Goal: Task Accomplishment & Management: Complete application form

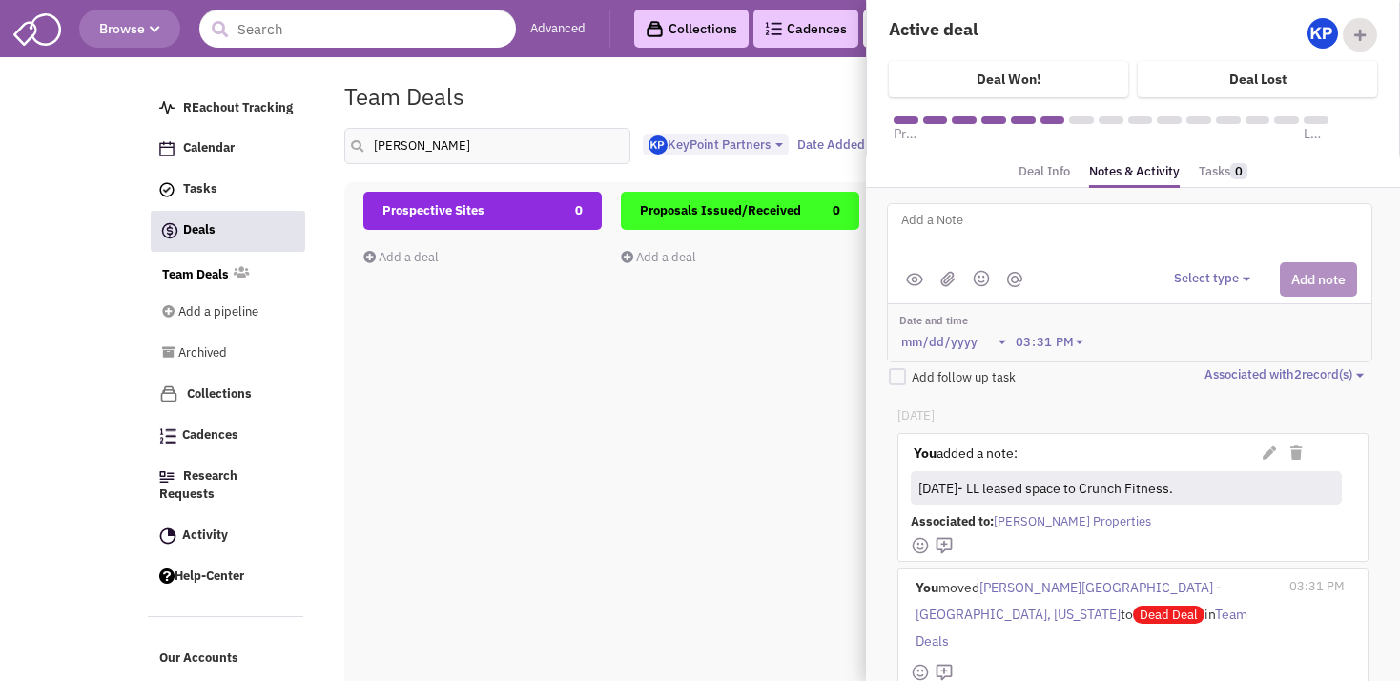
select select "1900"
select select
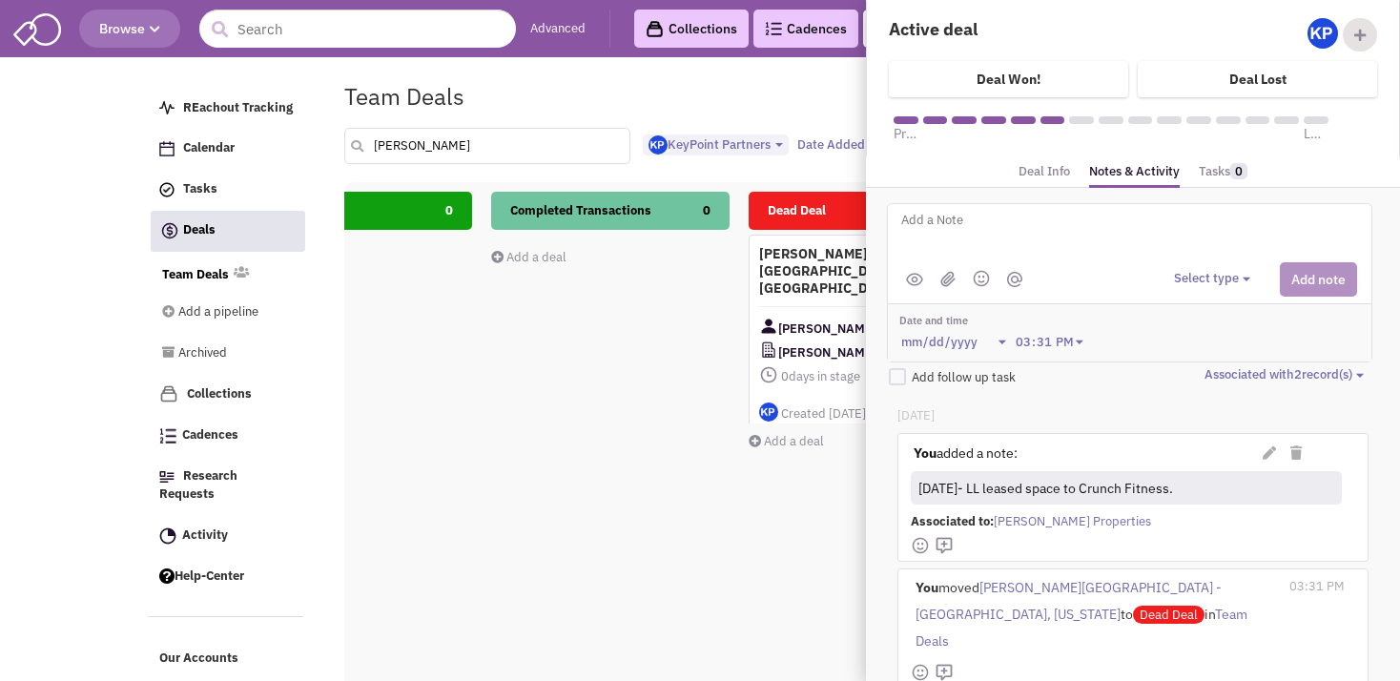
click at [454, 146] on input "[PERSON_NAME]" at bounding box center [487, 146] width 286 height 36
type input "d"
type input "little rock"
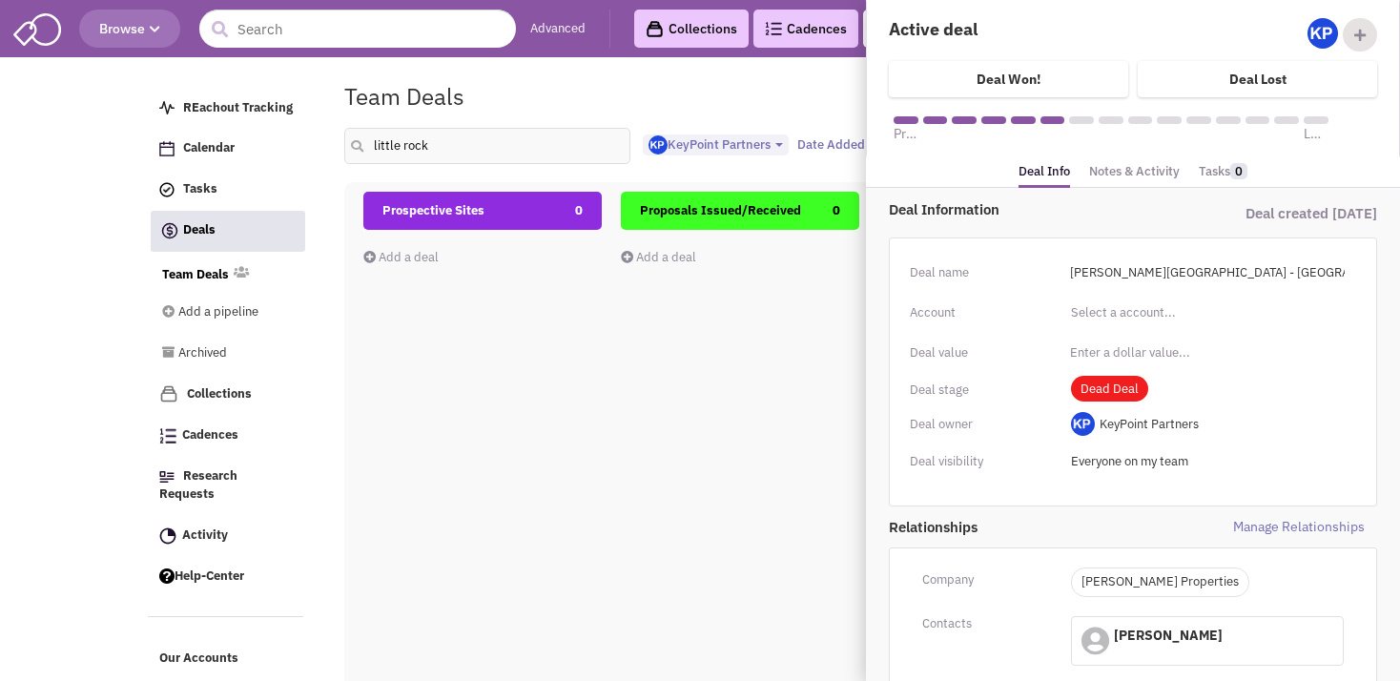
click at [503, 404] on div "Prospective Sites 0 Add a deal Total: $ 0" at bounding box center [482, 530] width 238 height 677
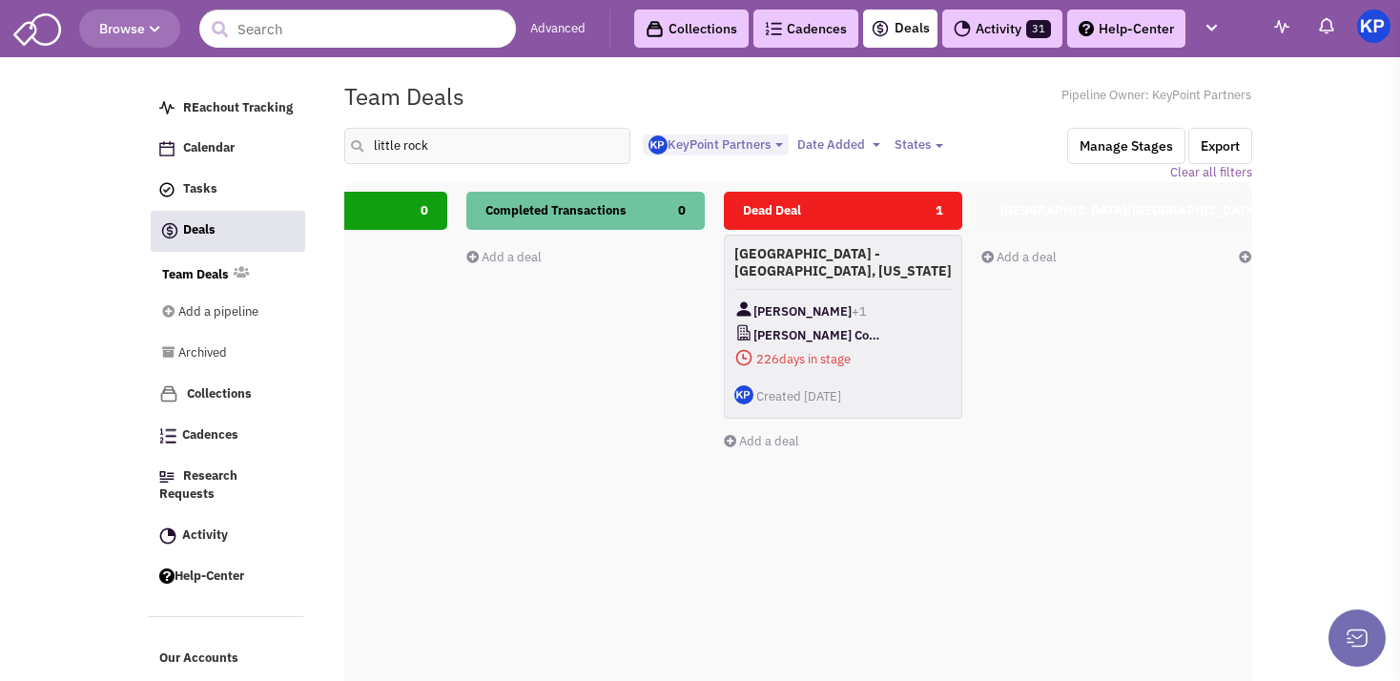
scroll to position [0, 935]
click at [1279, 393] on body "Browse Advanced Collections Cadences 0 Deals Activity 31 Help-Center Calendar" at bounding box center [700, 444] width 1400 height 888
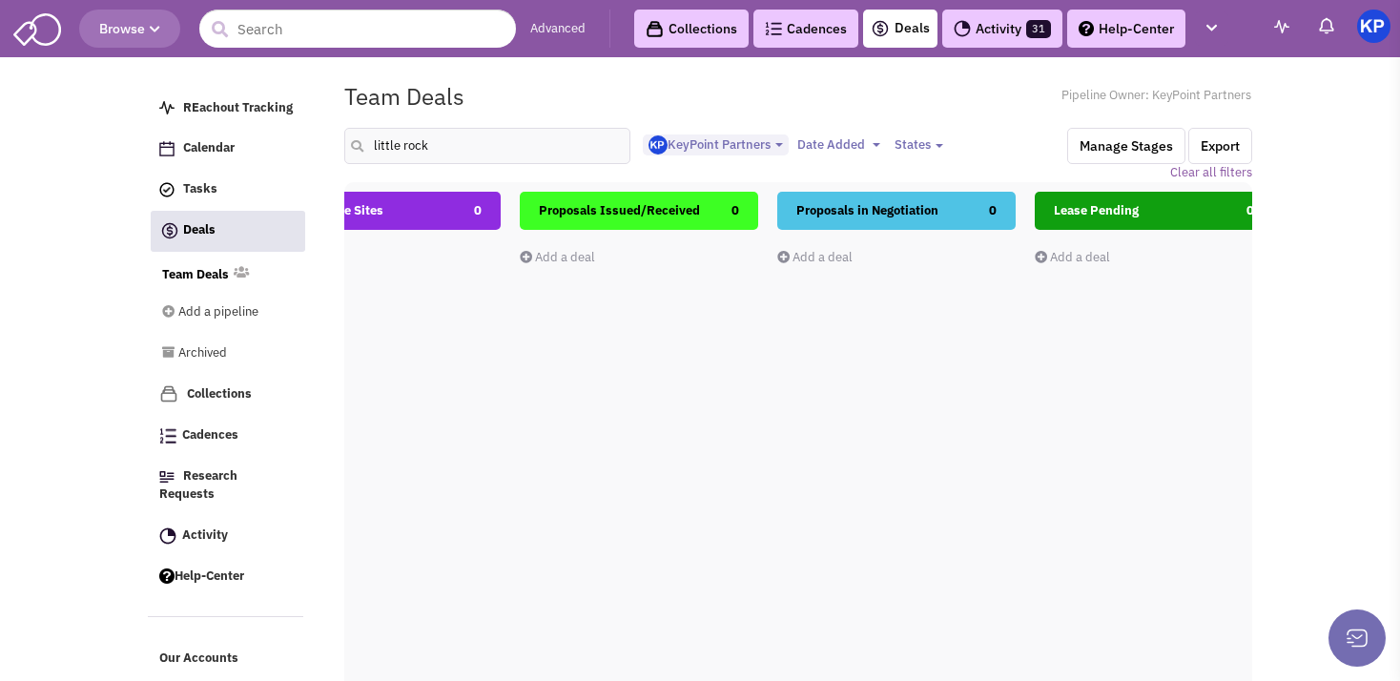
scroll to position [0, 0]
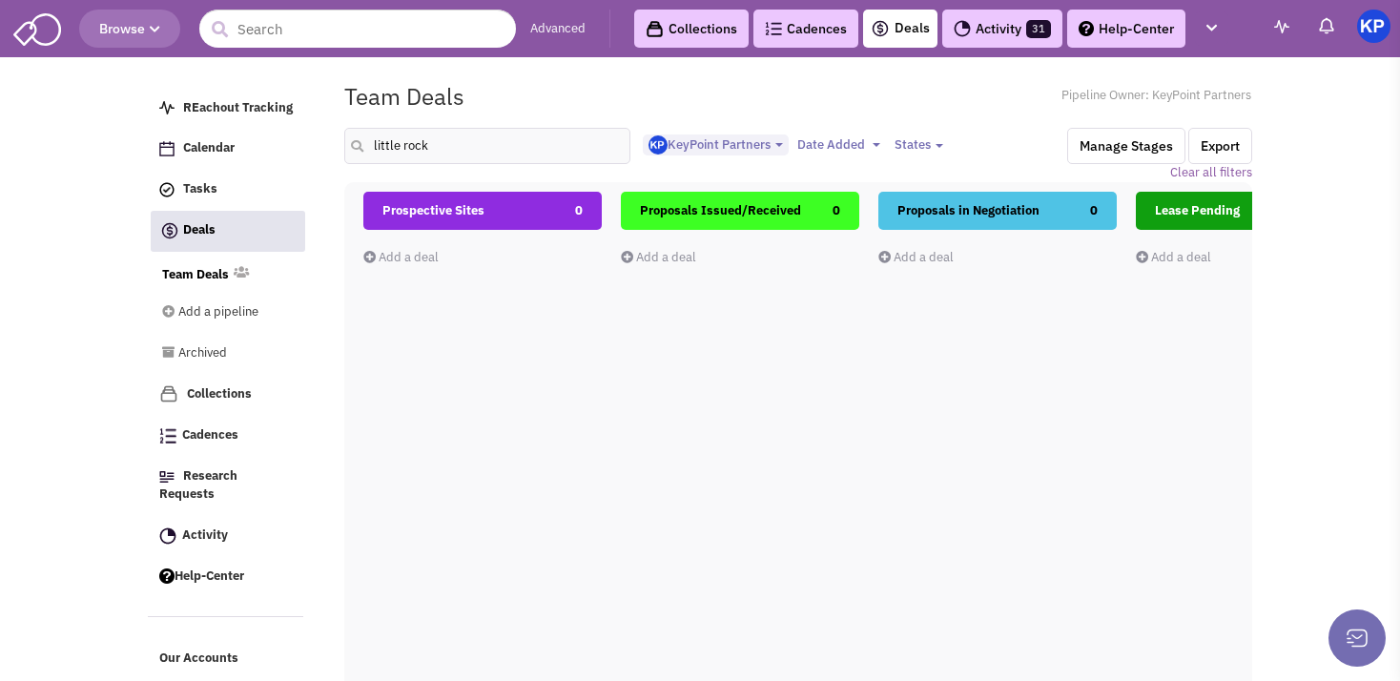
click at [418, 261] on link "Add a deal" at bounding box center [400, 257] width 75 height 16
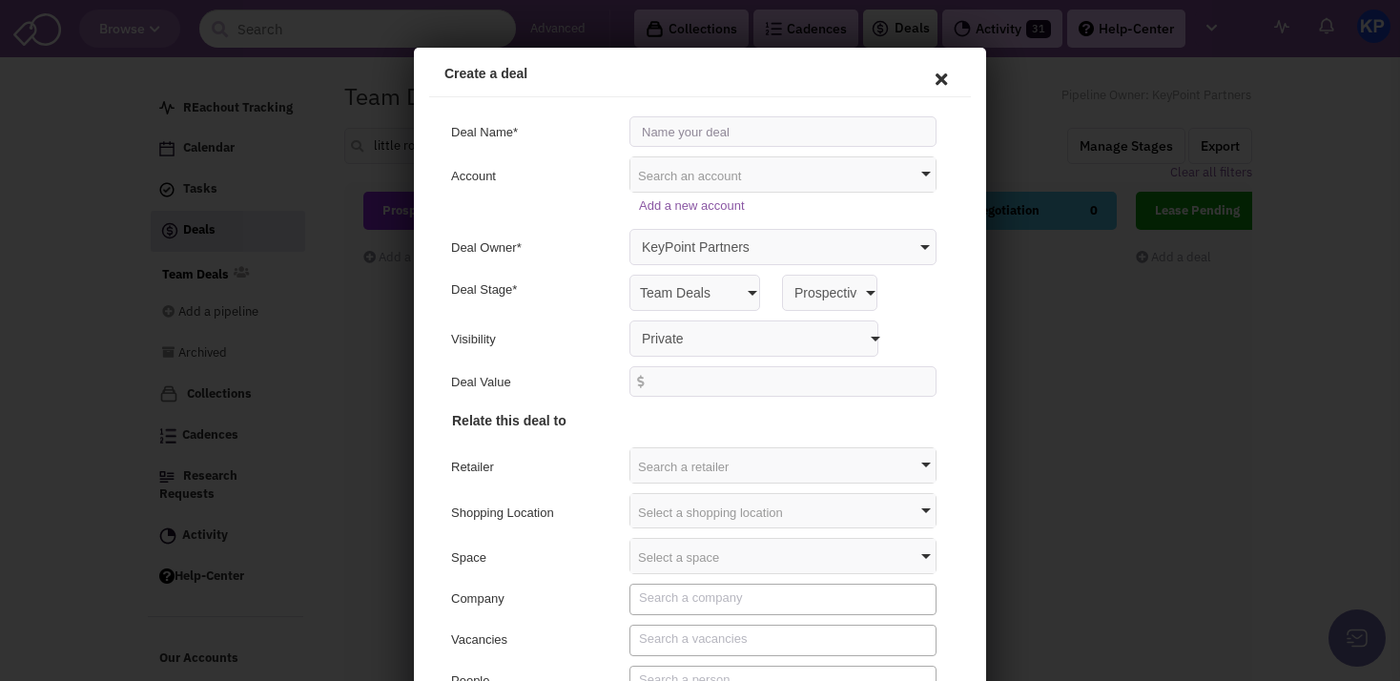
click at [665, 134] on input "text" at bounding box center [780, 128] width 307 height 31
click at [699, 125] on input "13909" at bounding box center [780, 128] width 307 height 31
type input "[STREET_ADDRESS], Arkensas"
click at [627, 318] on select "Private Anyone with access to this pipeline" at bounding box center [751, 336] width 249 height 36
select select "false"
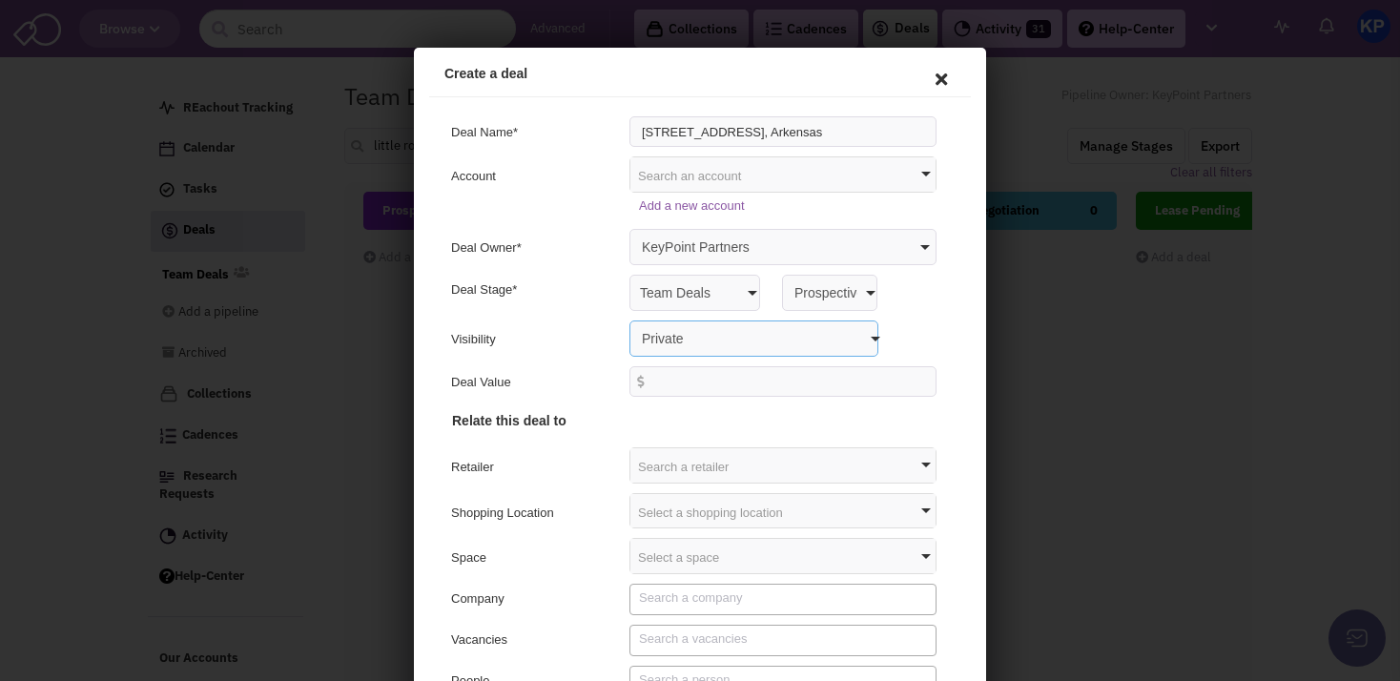
click option "Anyone with access to this pipeline" at bounding box center [414, 48] width 0 height 0
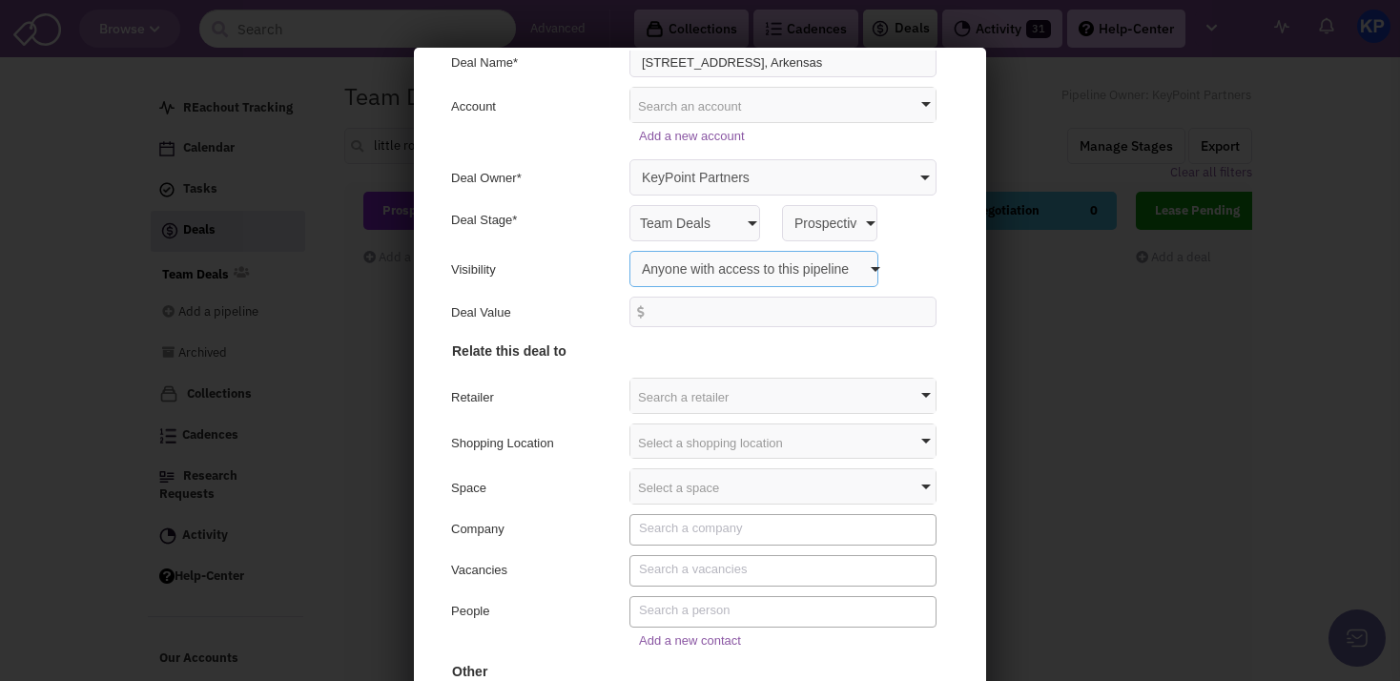
scroll to position [76, 0]
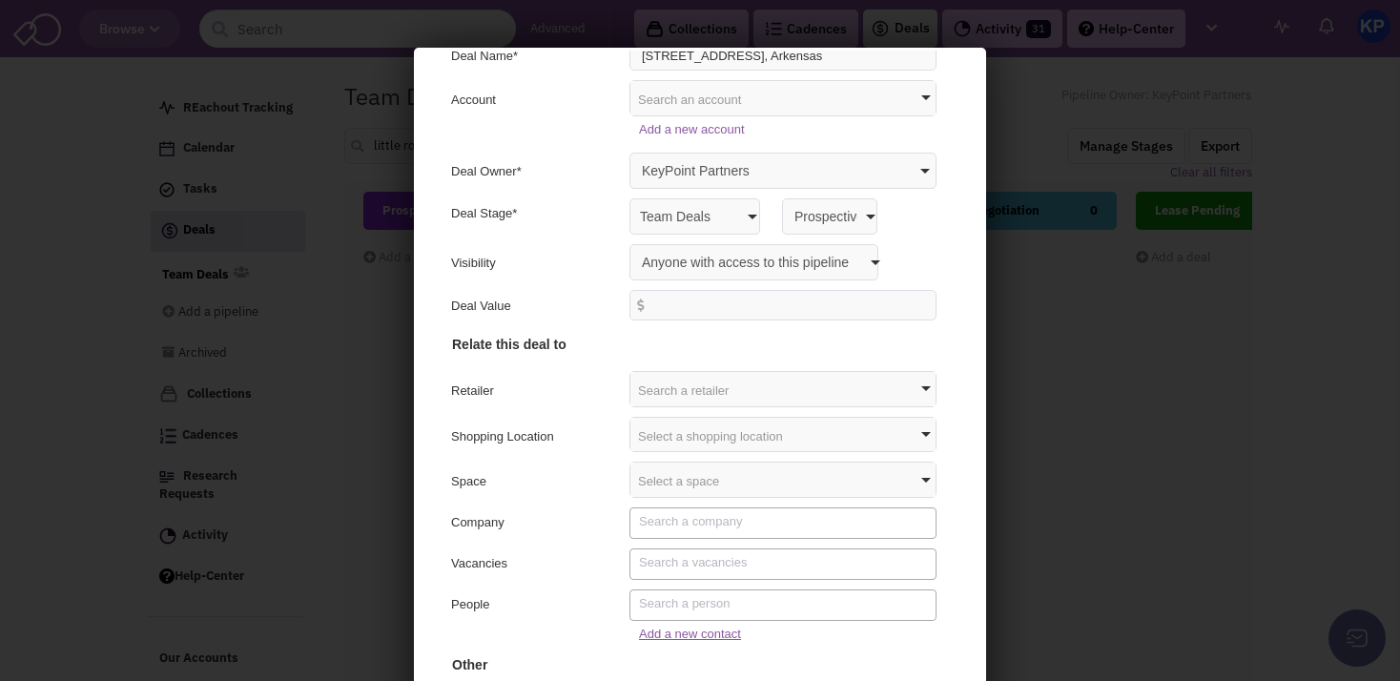
click at [643, 634] on link "Add a new contact" at bounding box center [687, 631] width 102 height 14
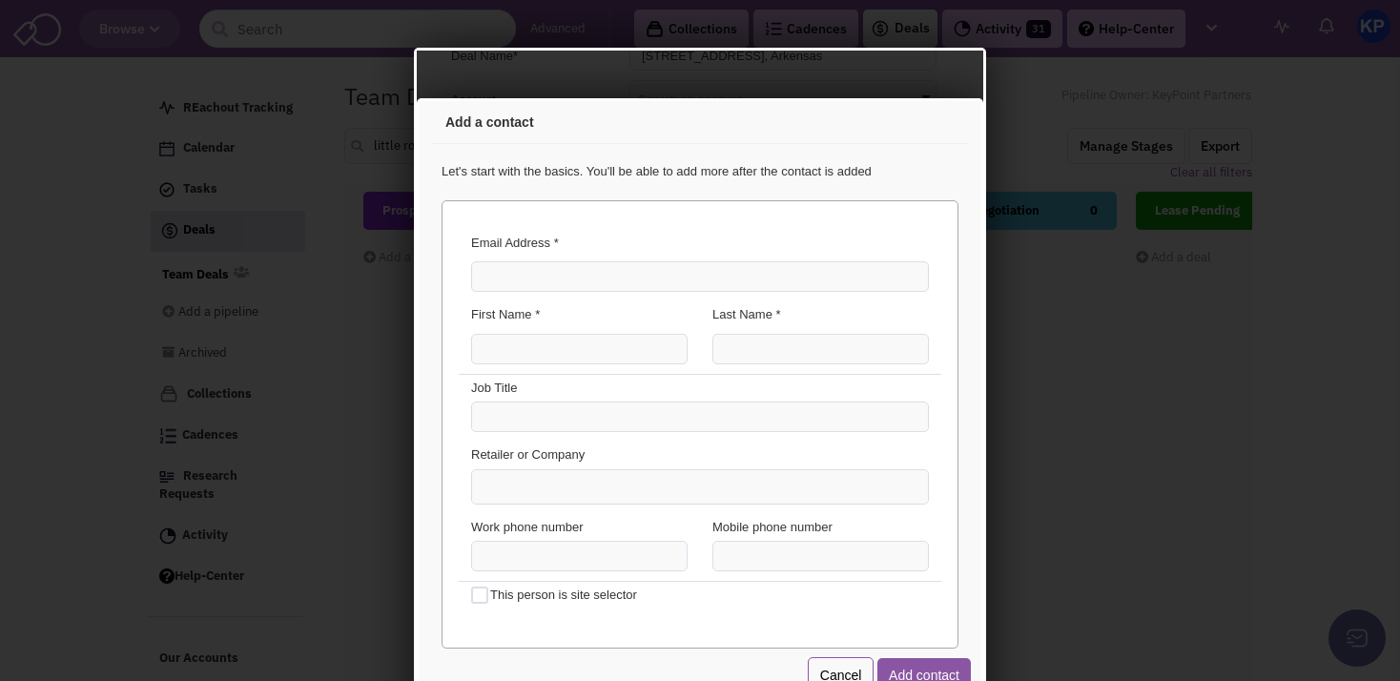
scroll to position [0, 0]
click at [527, 275] on input "Email Address *" at bounding box center [697, 273] width 458 height 31
type input "[PERSON_NAME][EMAIL_ADDRESS][DOMAIN_NAME]"
click at [516, 350] on input "First Name *" at bounding box center [576, 346] width 216 height 31
type input "[PERSON_NAME]"
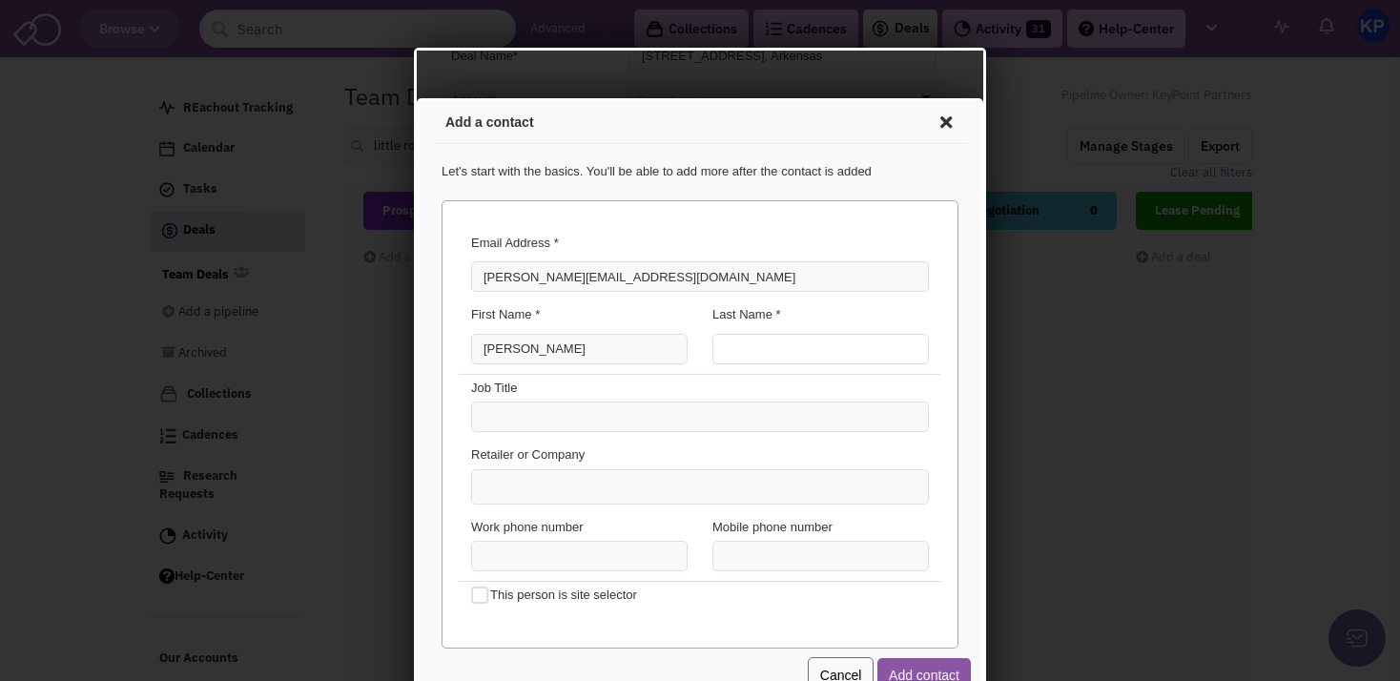
click at [737, 349] on input "Last Name *" at bounding box center [818, 346] width 216 height 31
type input "Guest"
type input "(___) ___-____"
click at [558, 546] on input "(___) ___-____" at bounding box center [576, 553] width 216 height 31
type input "(___) ___-____"
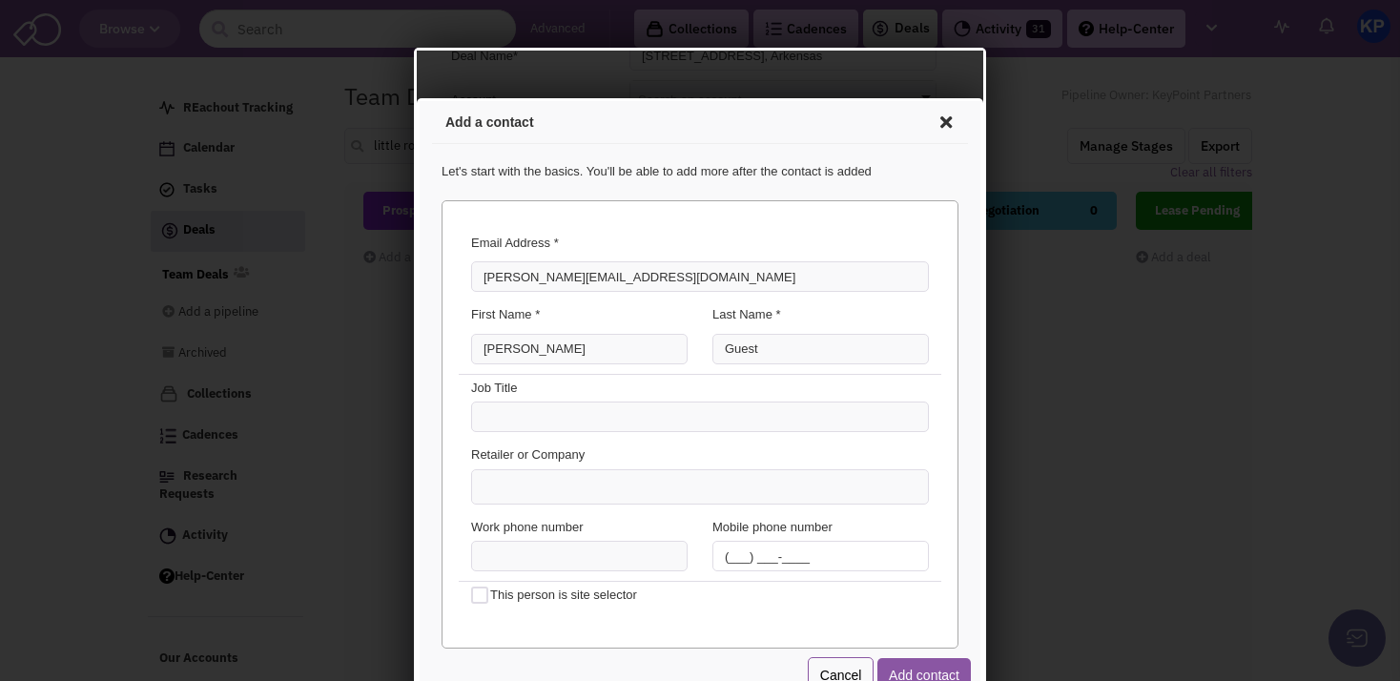
click at [712, 553] on input "(___) ___-____" at bounding box center [818, 553] width 216 height 31
paste input "908) 894-0244"
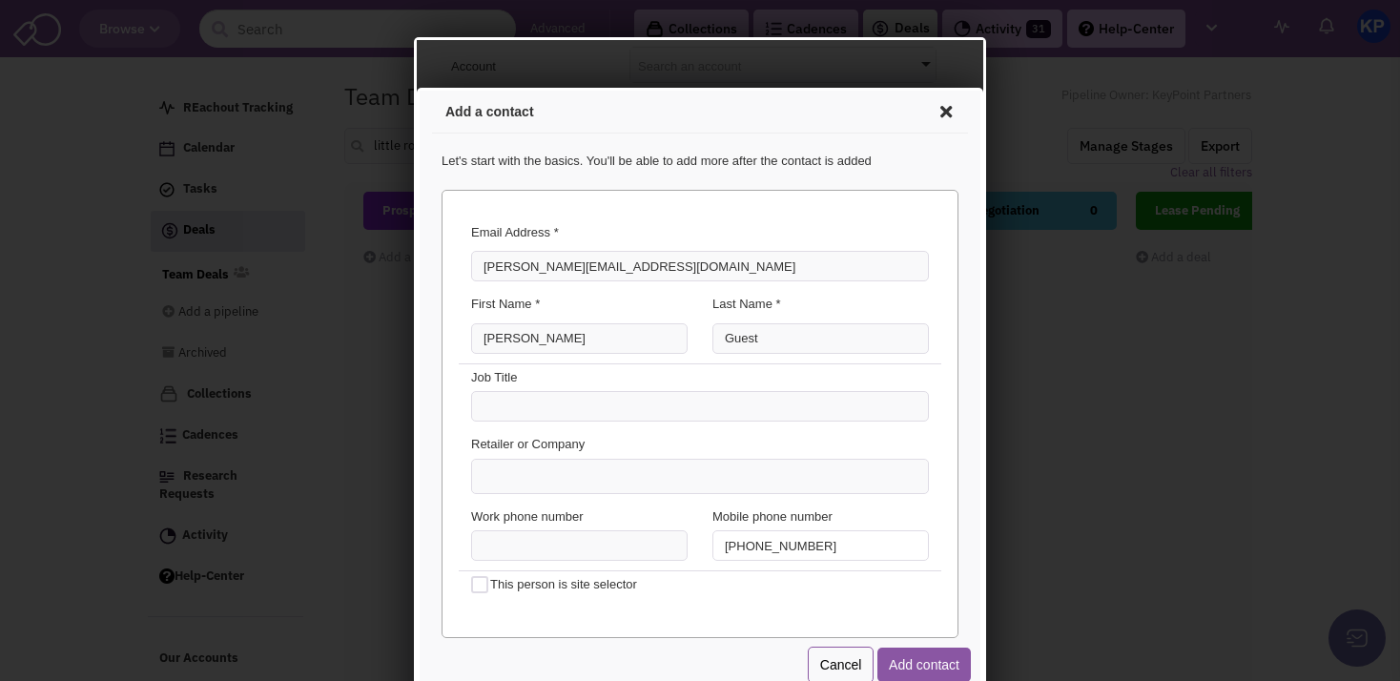
scroll to position [44, 0]
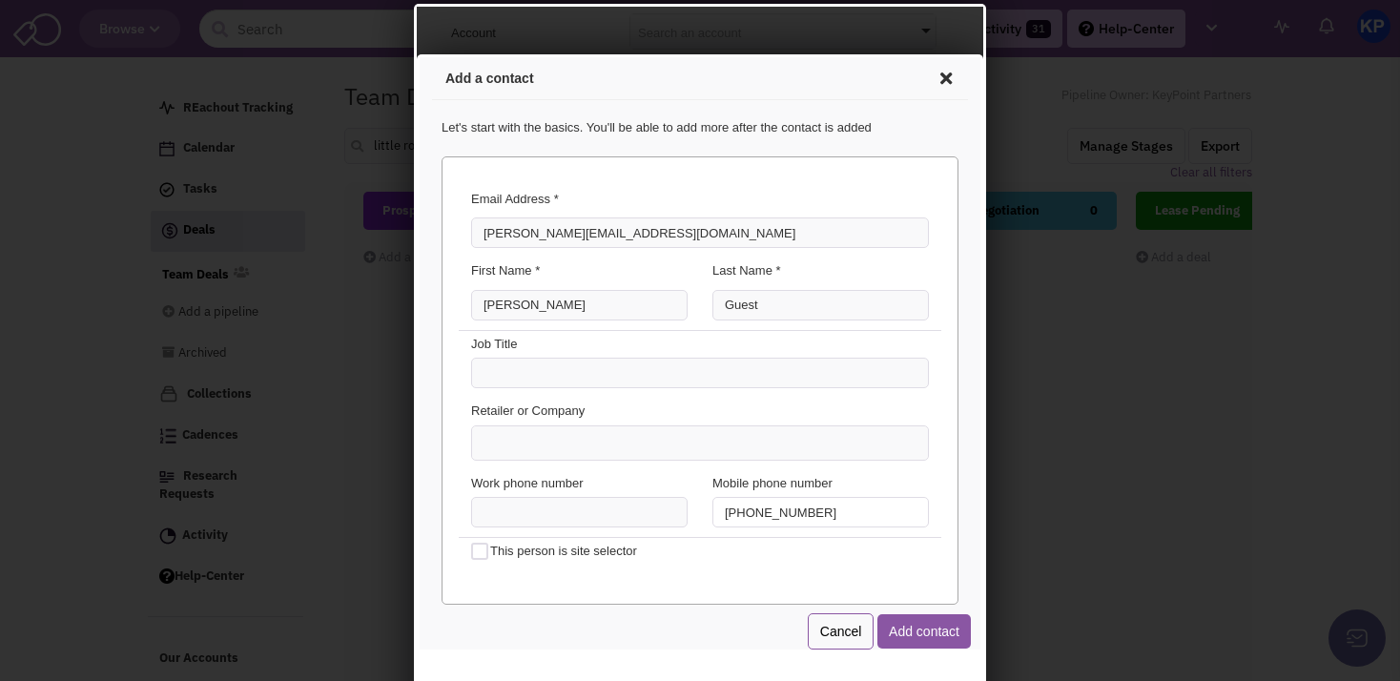
type input "[PHONE_NUMBER]"
click at [626, 427] on ul at bounding box center [697, 439] width 456 height 33
click at [417, 54] on select at bounding box center [417, 54] width 0 height 0
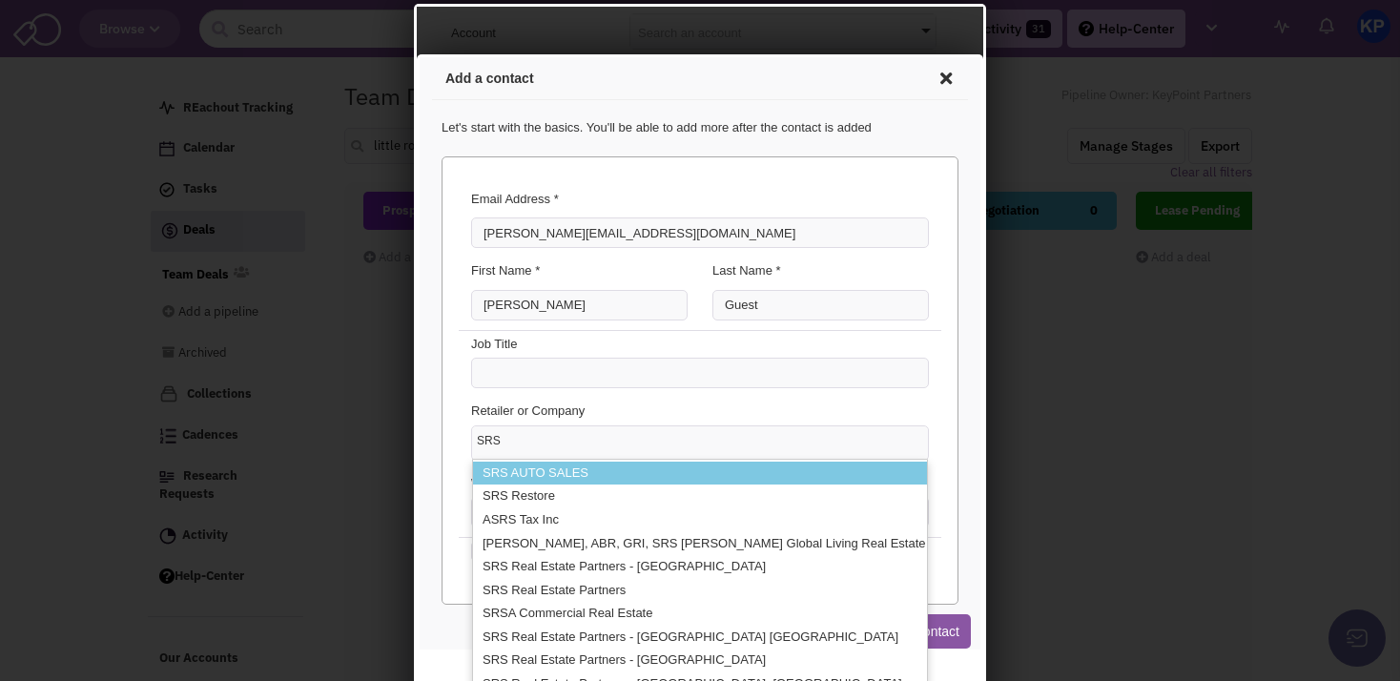
scroll to position [0, 0]
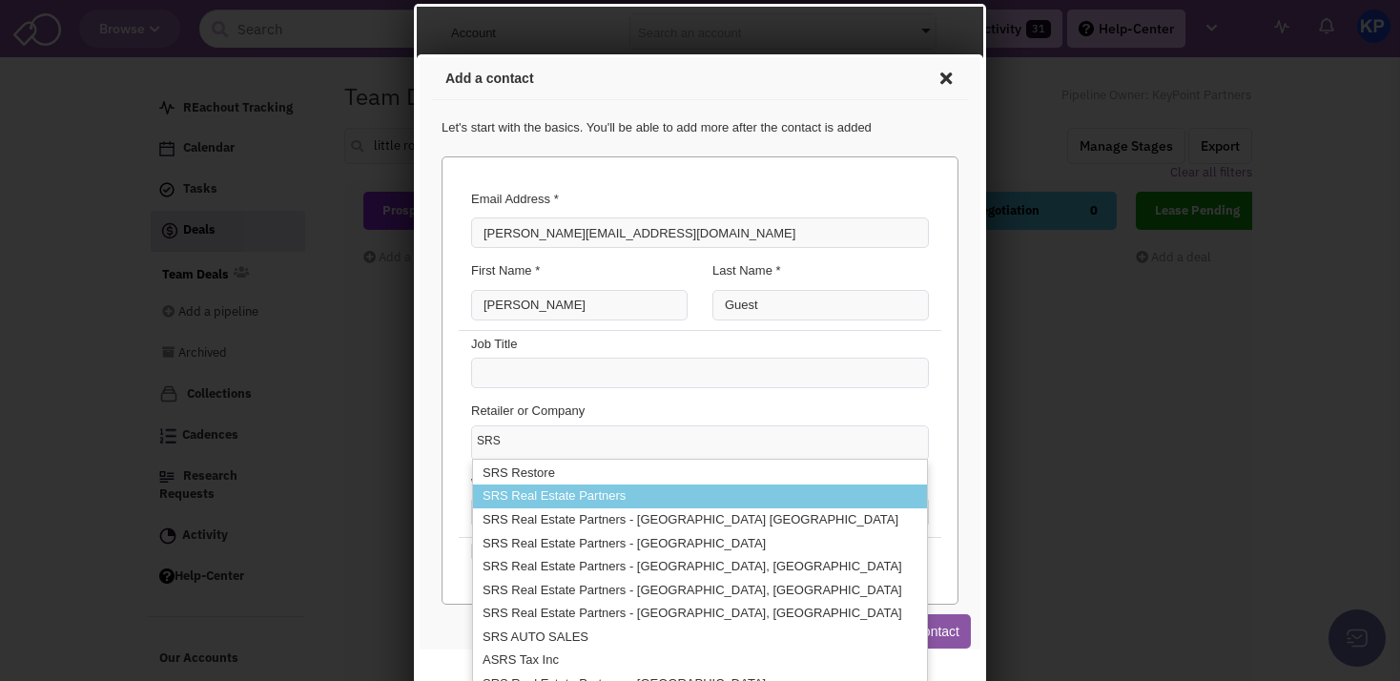
type input "SRS"
click at [607, 493] on li "SRS Real Estate Partners" at bounding box center [697, 494] width 454 height 24
click at [417, 54] on select "SRS SRS Restore SRS Real Estate Partners SRS Real Estate Partners - [GEOGRAPHIC…" at bounding box center [417, 54] width 0 height 0
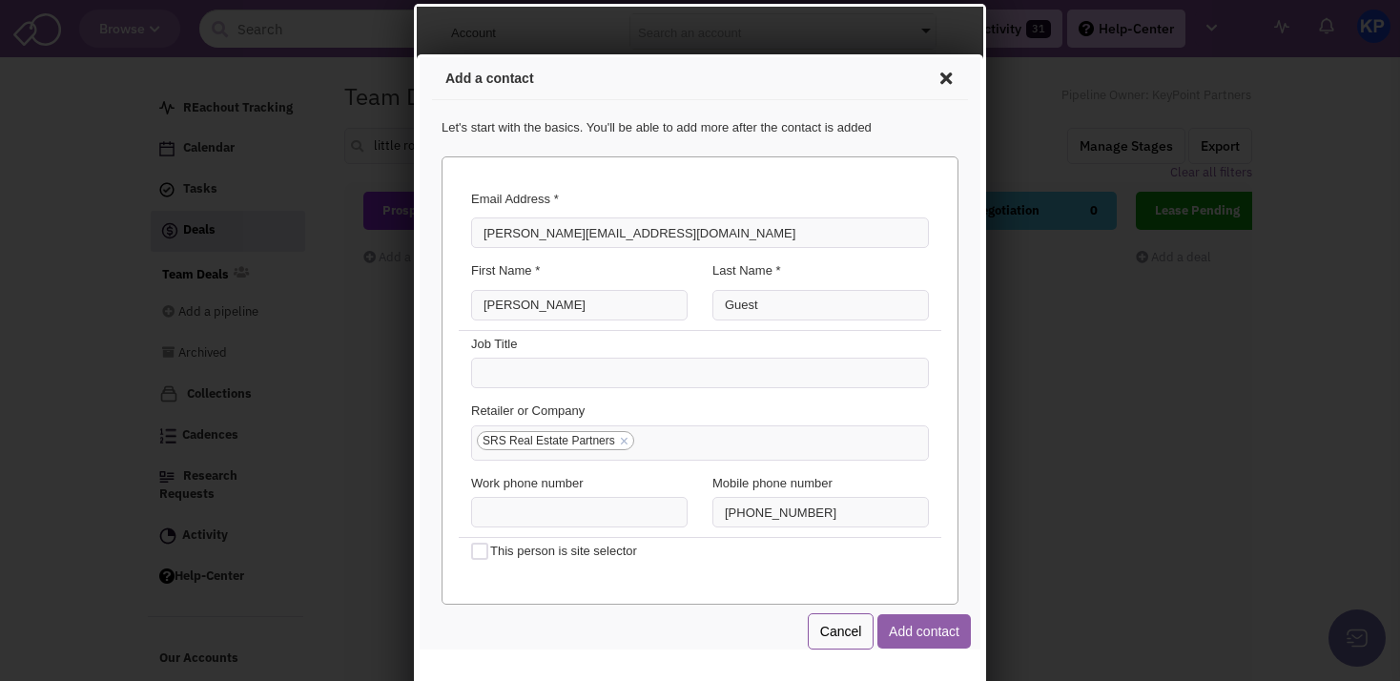
click at [879, 628] on button "Add contact" at bounding box center [921, 628] width 93 height 34
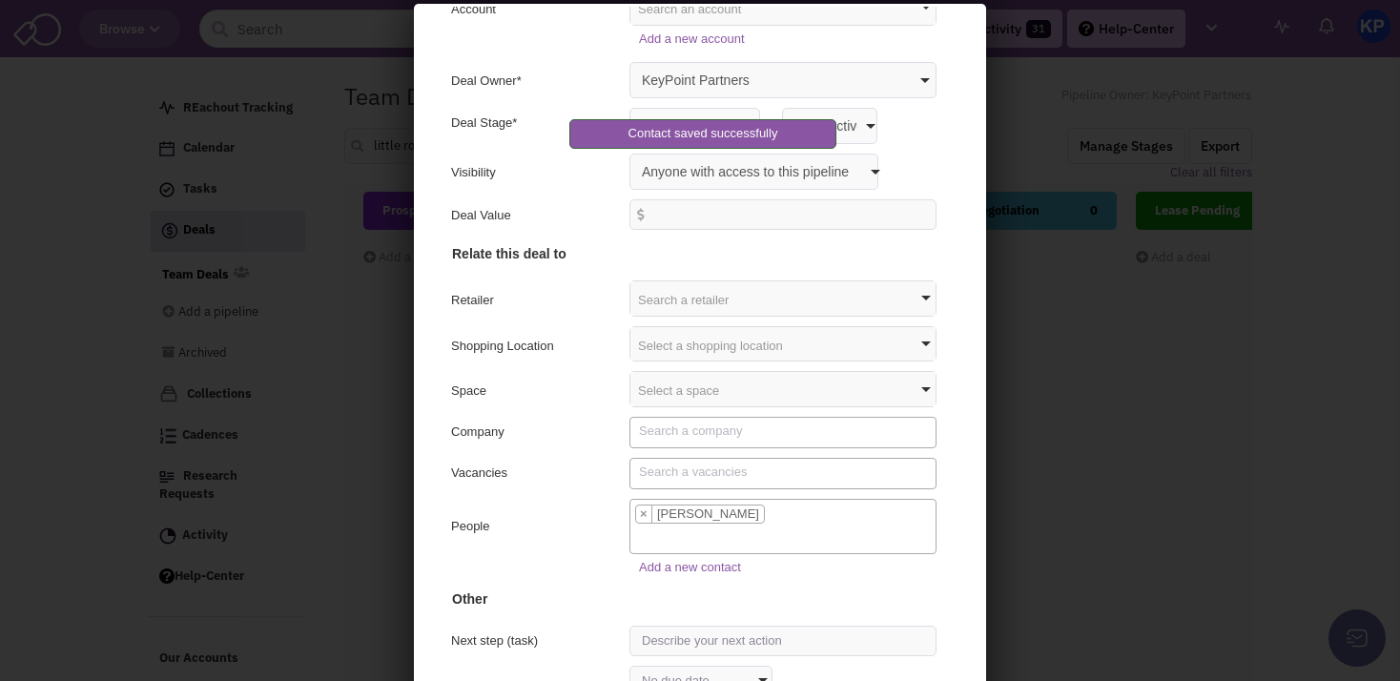
scroll to position [181, 0]
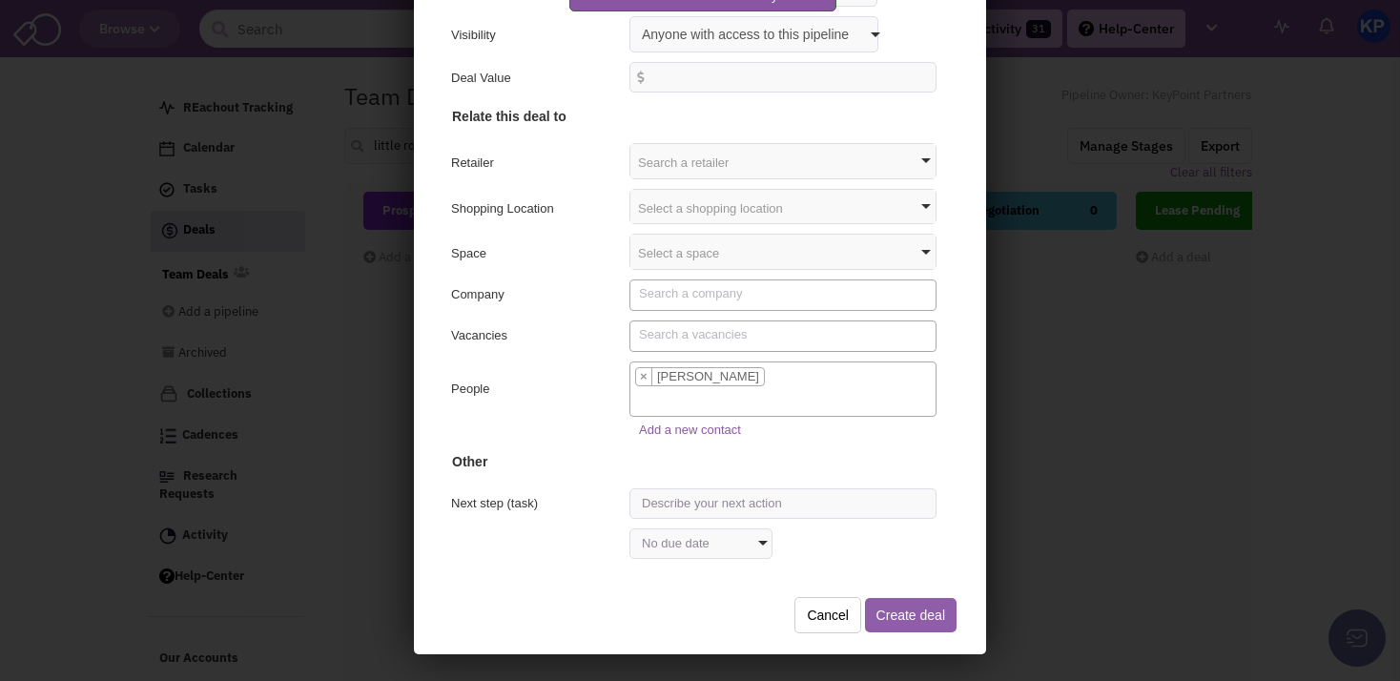
click at [893, 613] on button "Create deal" at bounding box center [908, 612] width 92 height 34
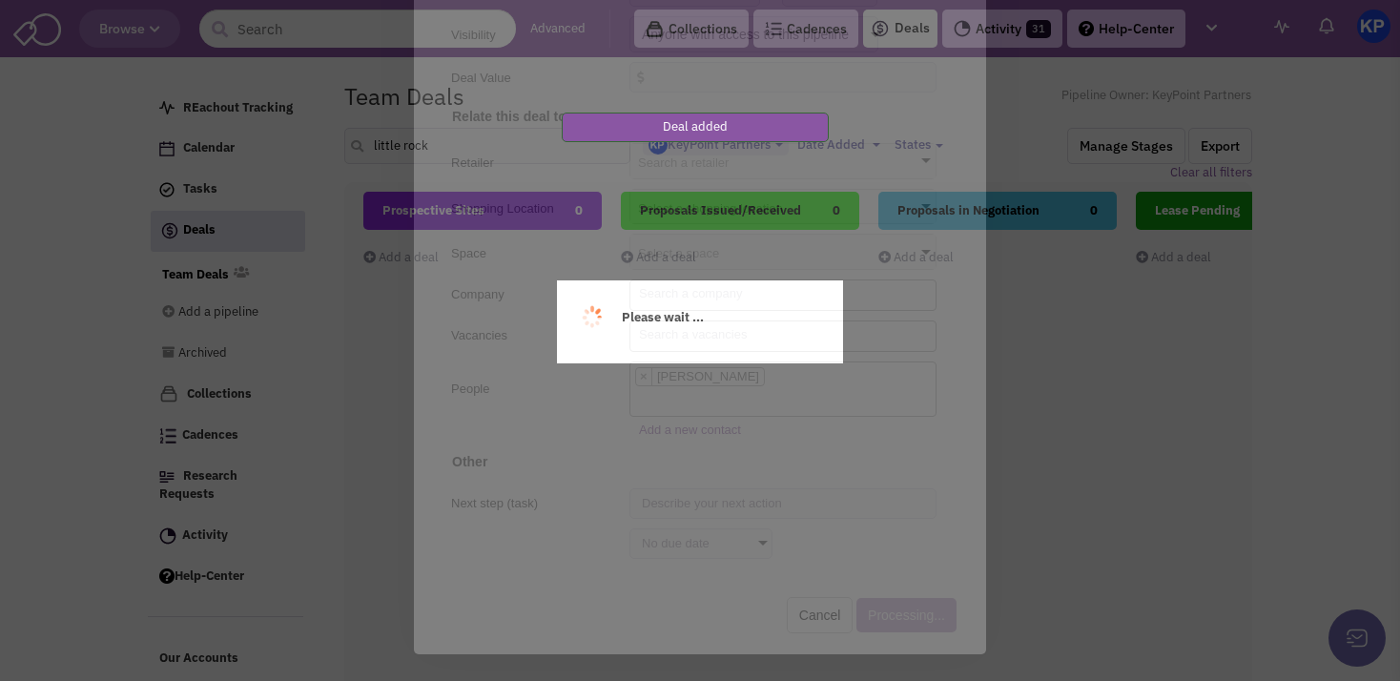
scroll to position [0, 0]
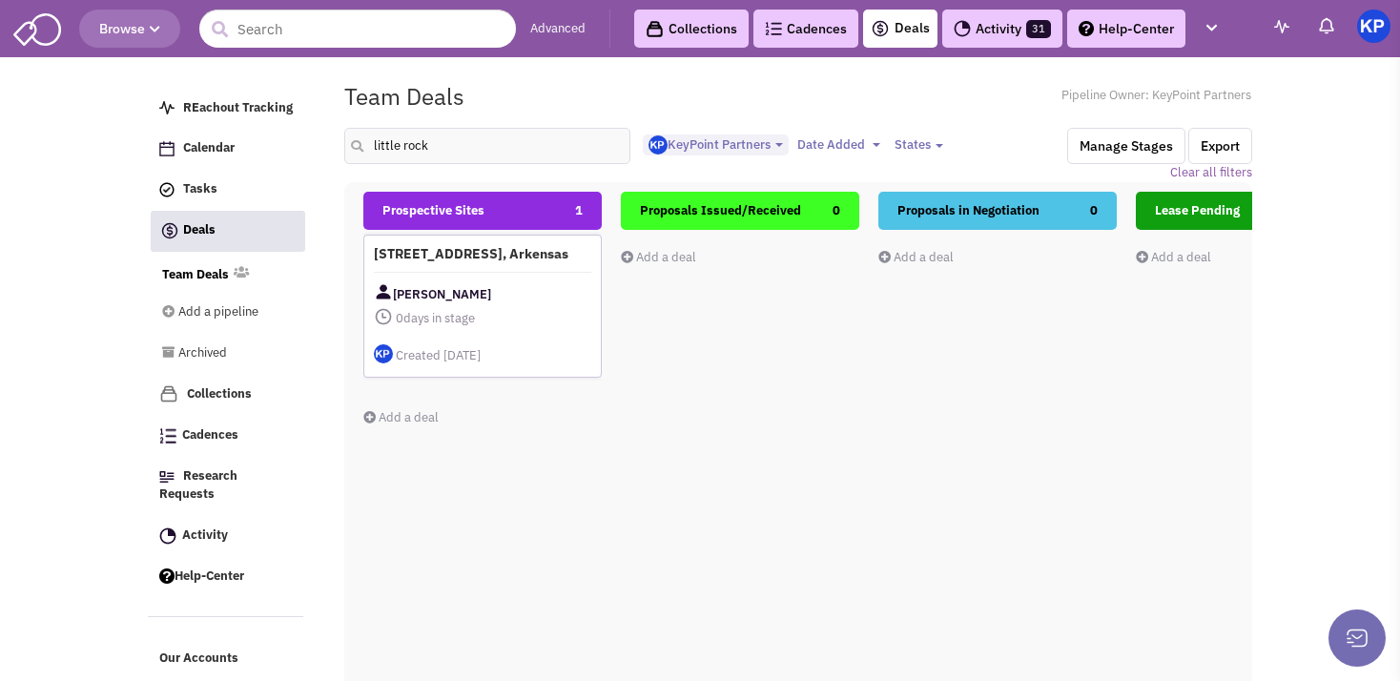
click at [478, 280] on div "[STREET_ADDRESS], Arkensas Winston Guest 0 days in stage $ 0 Tasks" at bounding box center [482, 306] width 238 height 143
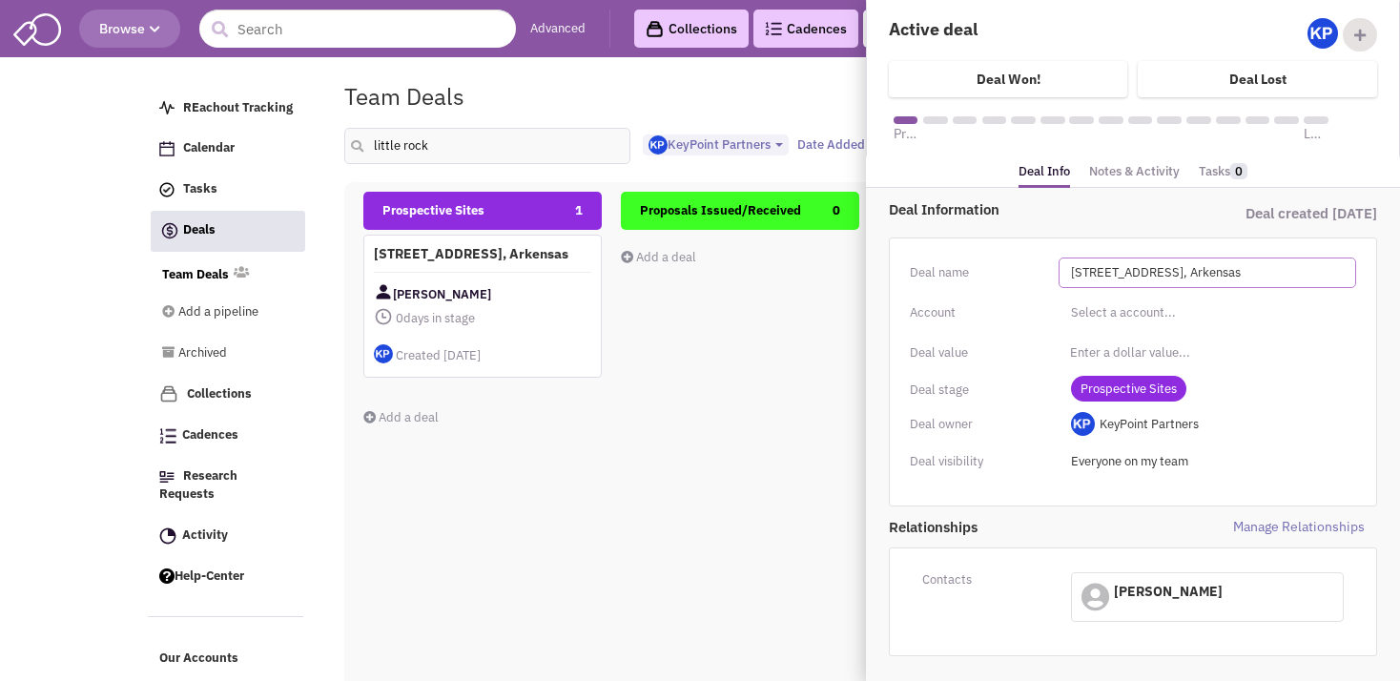
click at [1181, 275] on input "[STREET_ADDRESS], Arkensas" at bounding box center [1208, 272] width 298 height 31
click at [1279, 269] on input "[STREET_ADDRESS], Arkensas" at bounding box center [1208, 272] width 298 height 31
type input "[STREET_ADDRESS][US_STATE]"
click at [1079, 211] on div "Deal Information" at bounding box center [1011, 209] width 244 height 20
click at [725, 402] on div "Proposals Issued/Received 0 Add a deal Total: $ 0" at bounding box center [740, 530] width 238 height 677
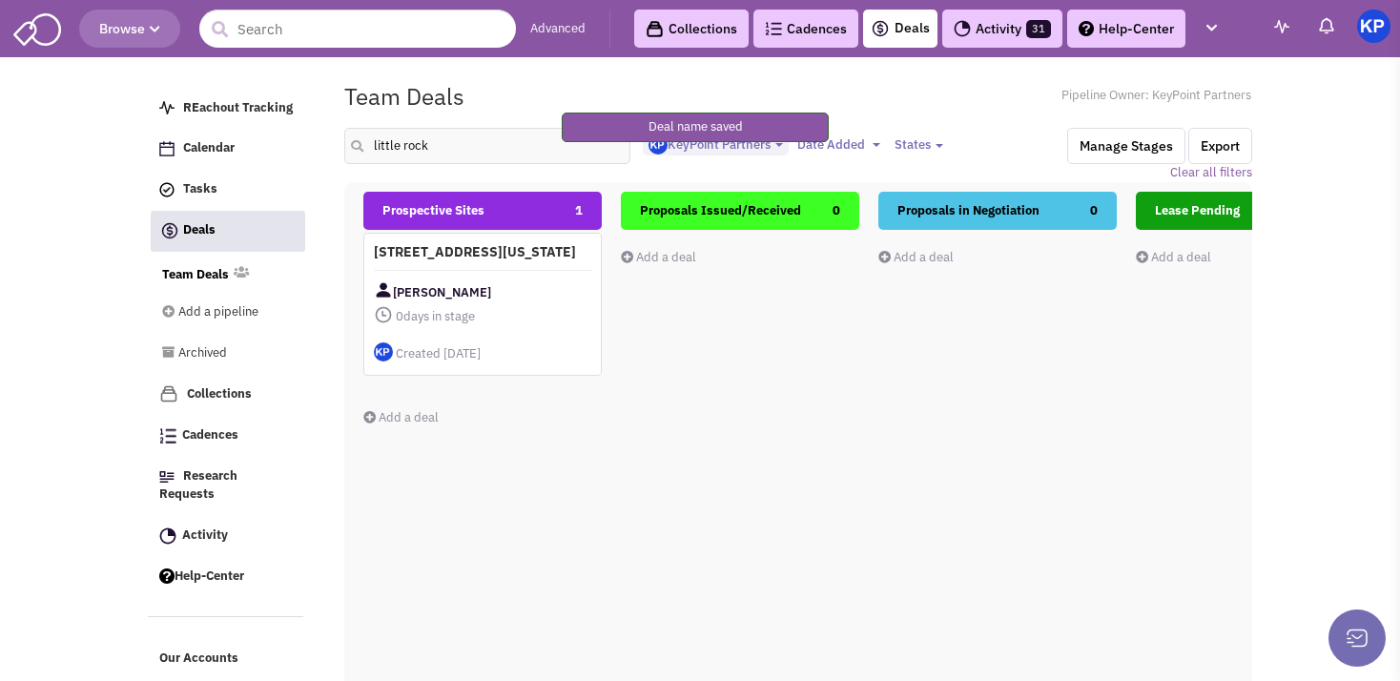
click at [544, 304] on div "[PERSON_NAME]" at bounding box center [482, 292] width 217 height 24
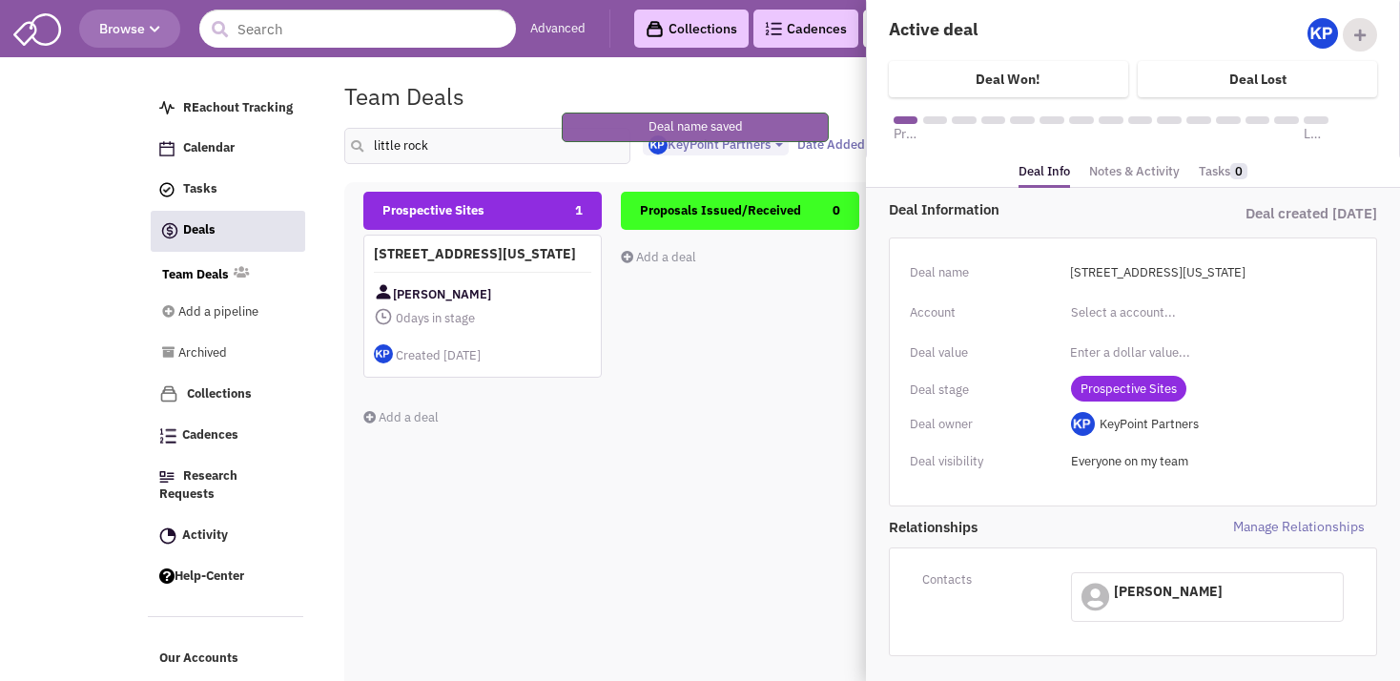
click at [1137, 162] on link "Notes & Activity" at bounding box center [1134, 172] width 91 height 28
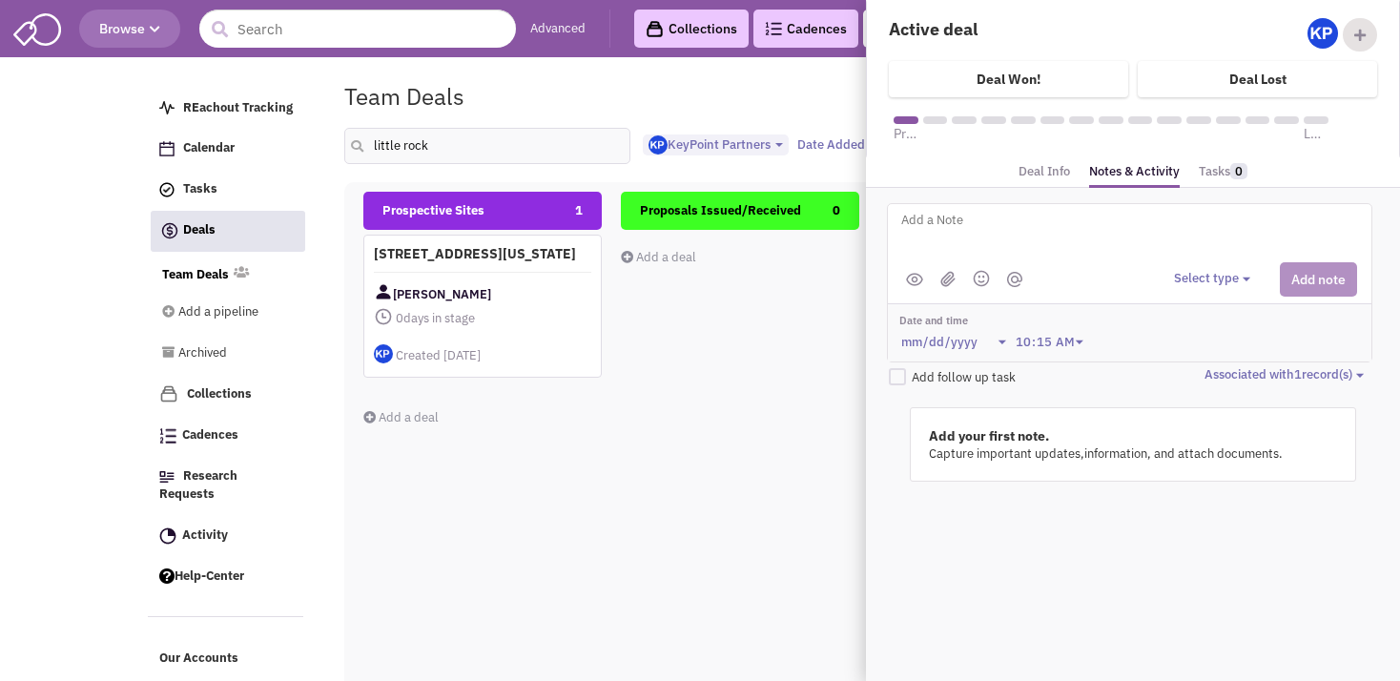
click at [1001, 231] on textarea at bounding box center [1135, 235] width 472 height 52
type textarea "[DATE]- ISP submitted for Client review."
click at [1188, 271] on button "Select type" at bounding box center [1215, 279] width 82 height 18
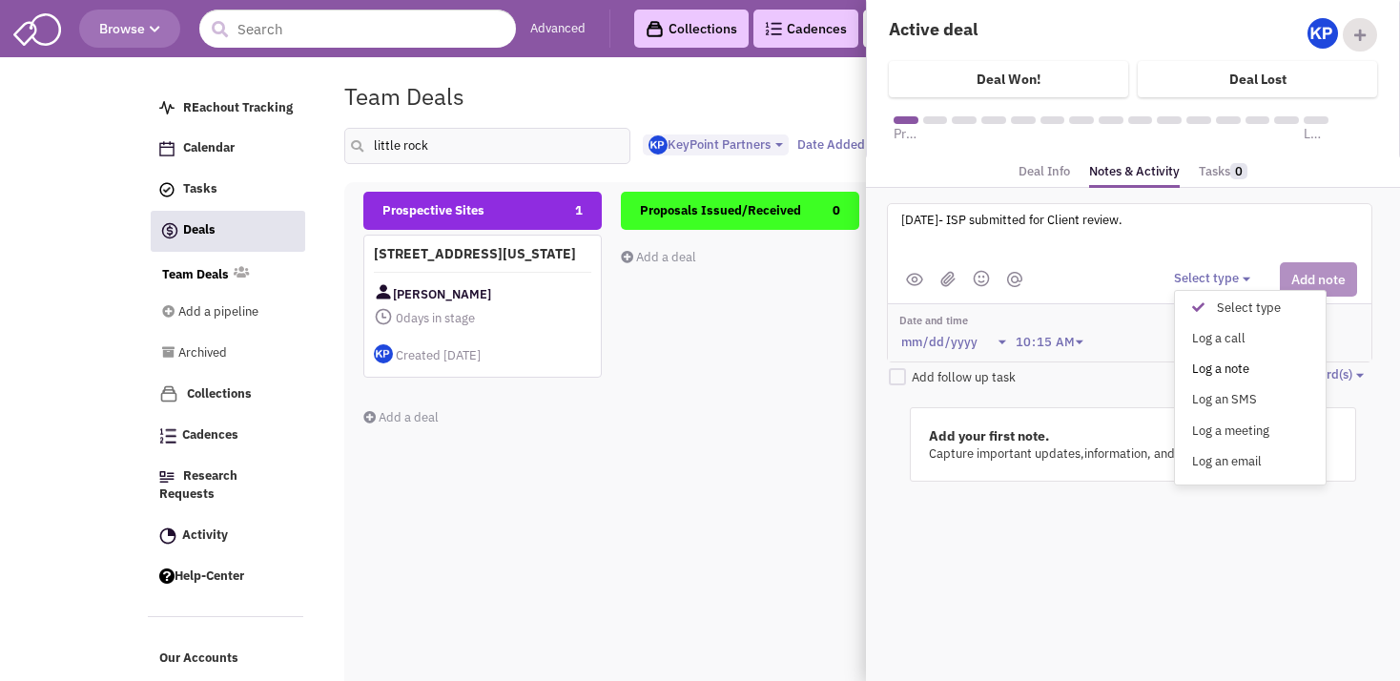
click at [1204, 357] on link "Log a note" at bounding box center [1250, 370] width 151 height 26
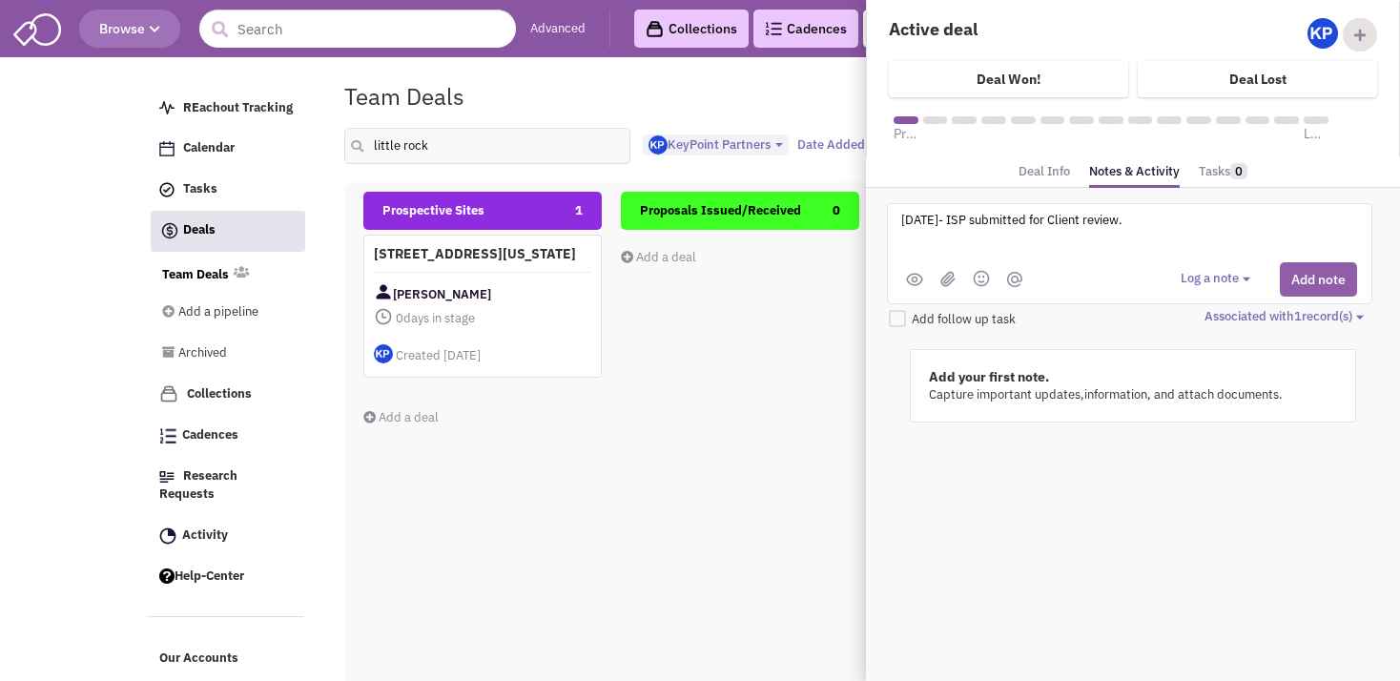
click at [1318, 273] on button "Add note" at bounding box center [1318, 279] width 77 height 34
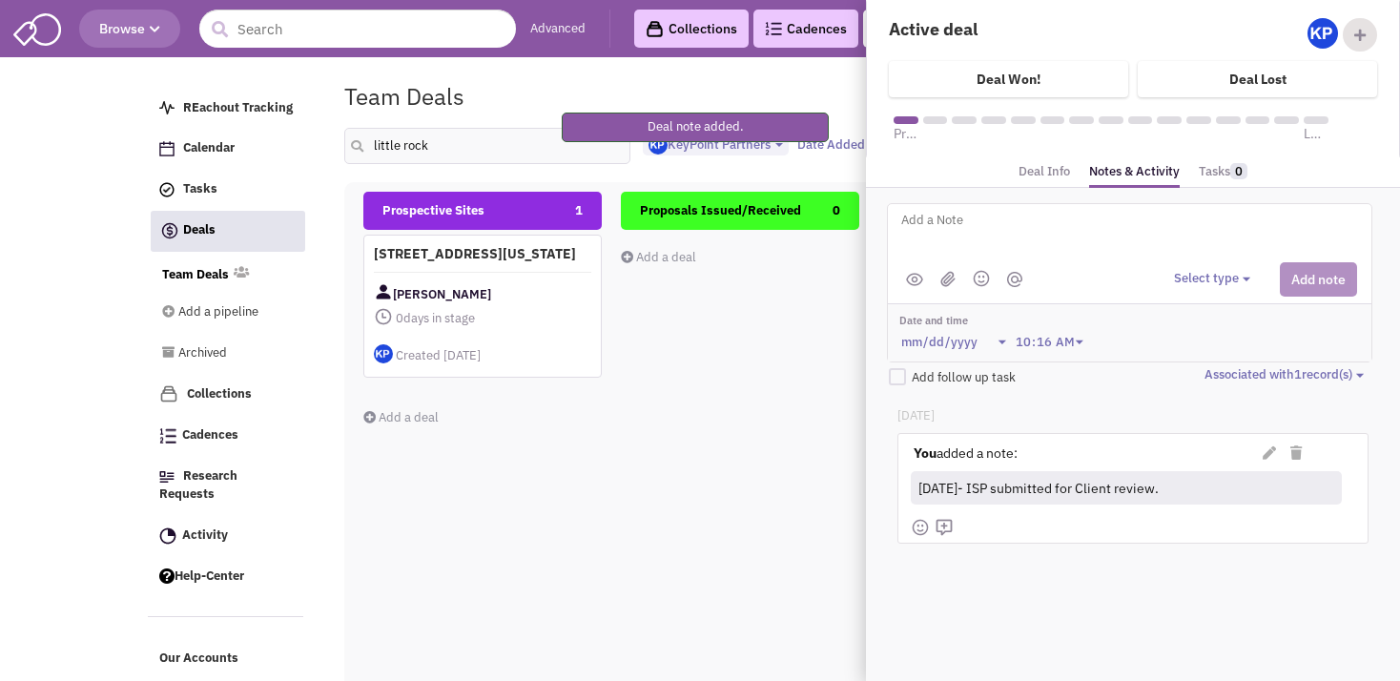
click at [703, 446] on div "Proposals Issued/Received 0 Add a deal Total: $ 0" at bounding box center [740, 530] width 238 height 677
